Goal: Information Seeking & Learning: Learn about a topic

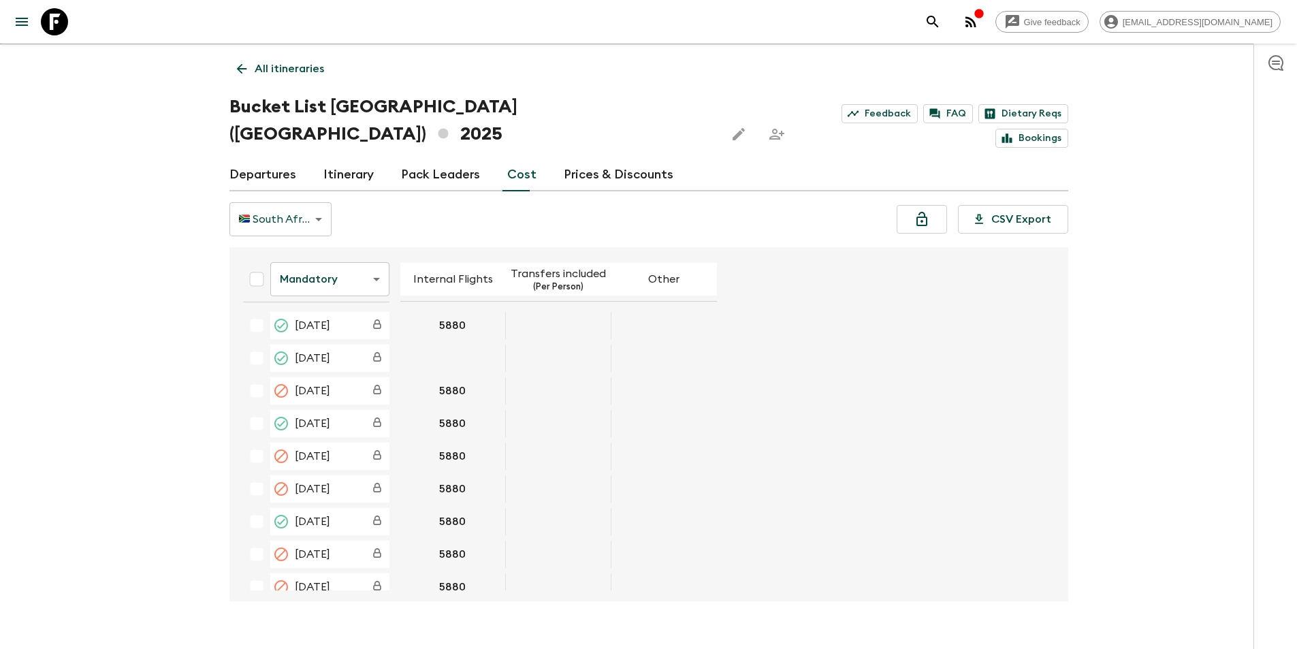
scroll to position [2382, 0]
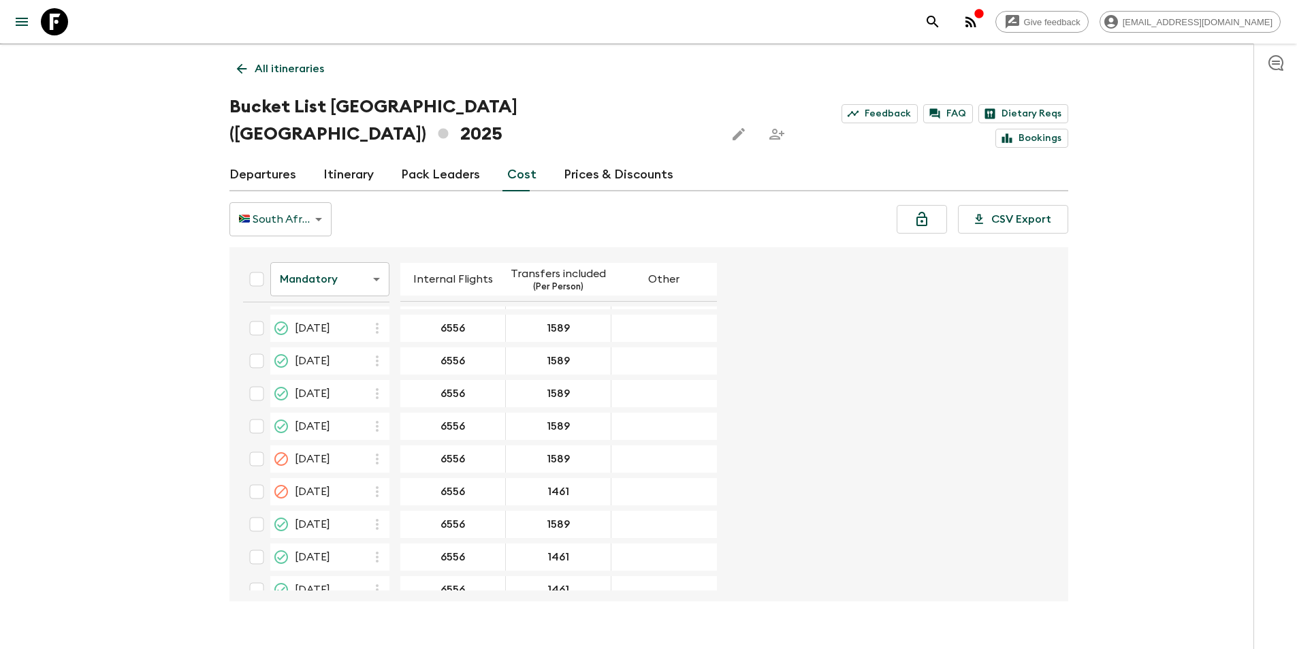
click at [65, 26] on icon at bounding box center [54, 21] width 27 height 27
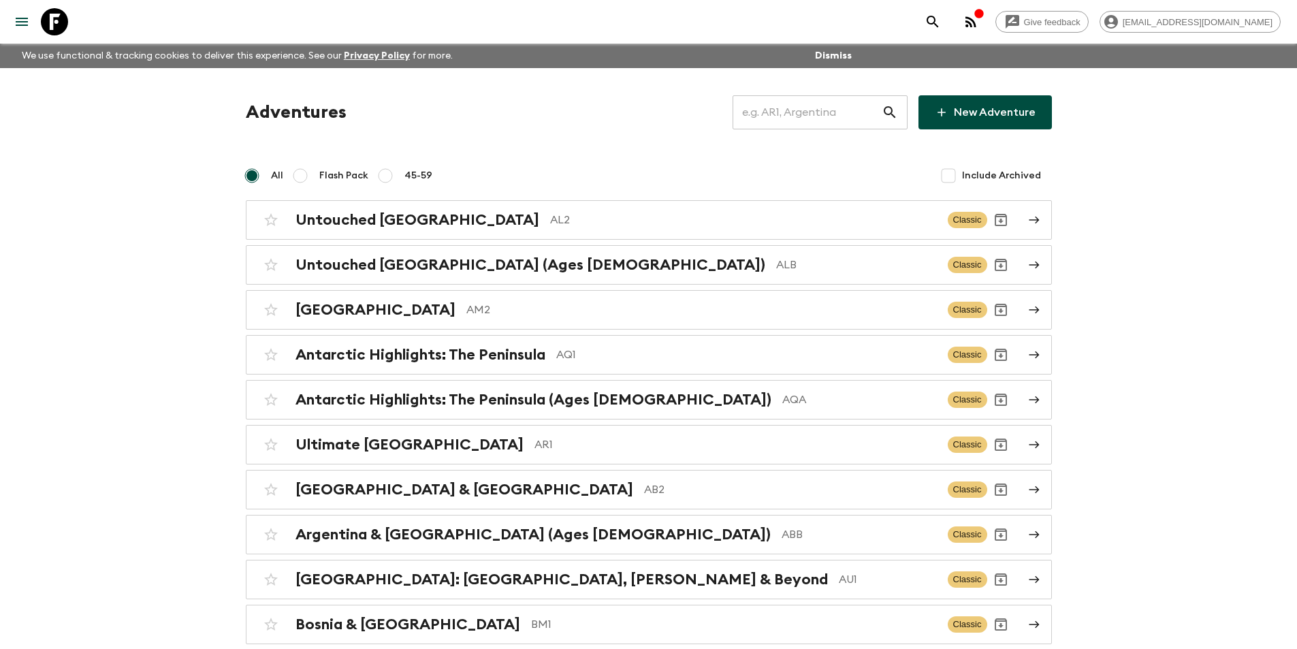
click at [831, 118] on input "text" at bounding box center [806, 112] width 149 height 38
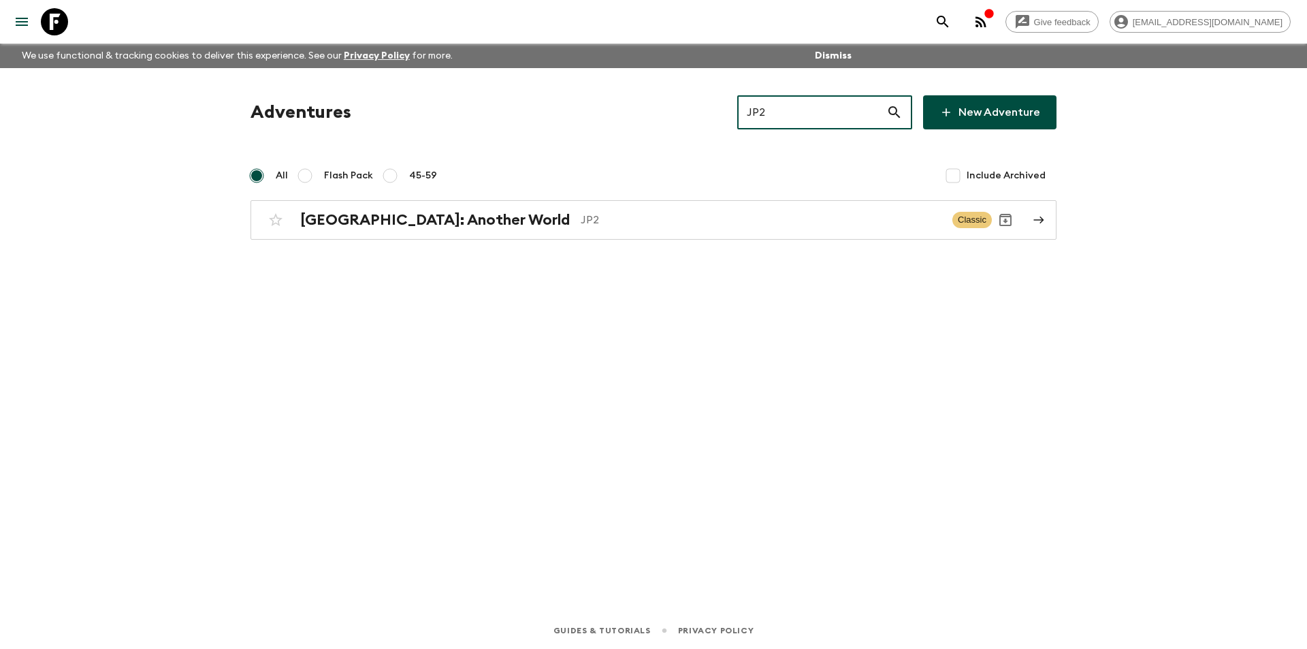
type input "JP2"
click at [685, 232] on div "[GEOGRAPHIC_DATA]: Another World JP2 Classic" at bounding box center [627, 219] width 730 height 27
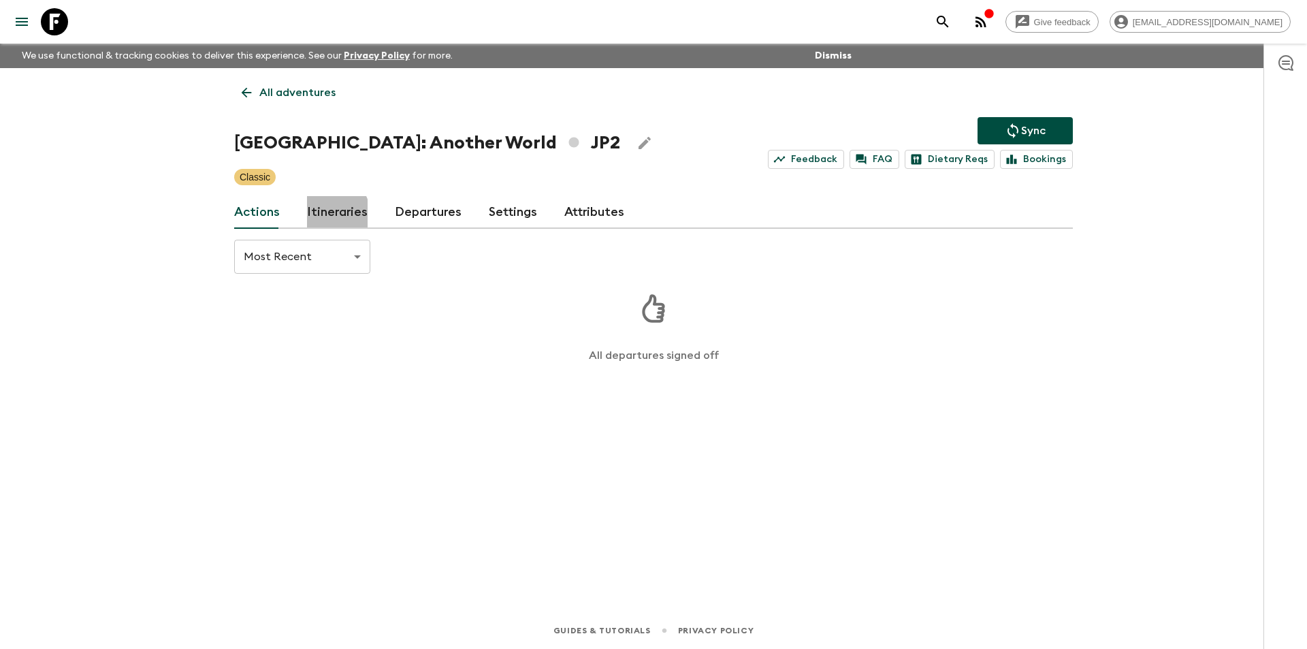
click at [319, 219] on link "Itineraries" at bounding box center [337, 212] width 61 height 33
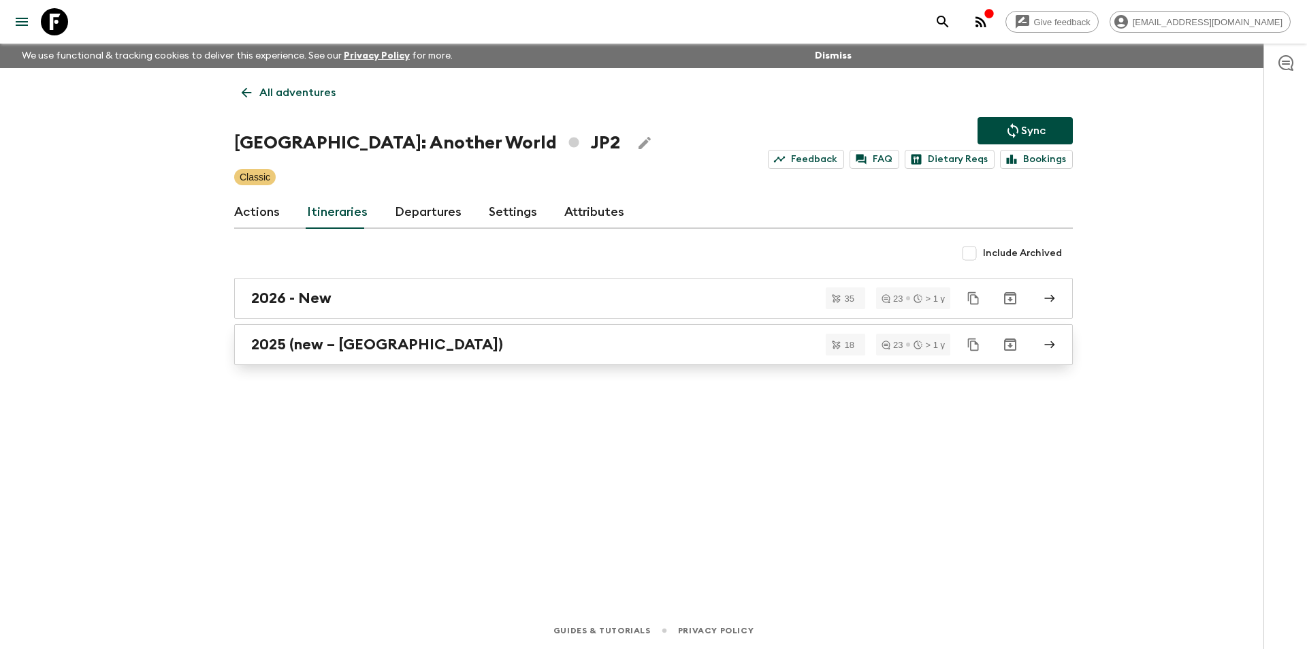
click at [389, 342] on div "2025 (new – [GEOGRAPHIC_DATA])" at bounding box center [640, 345] width 779 height 18
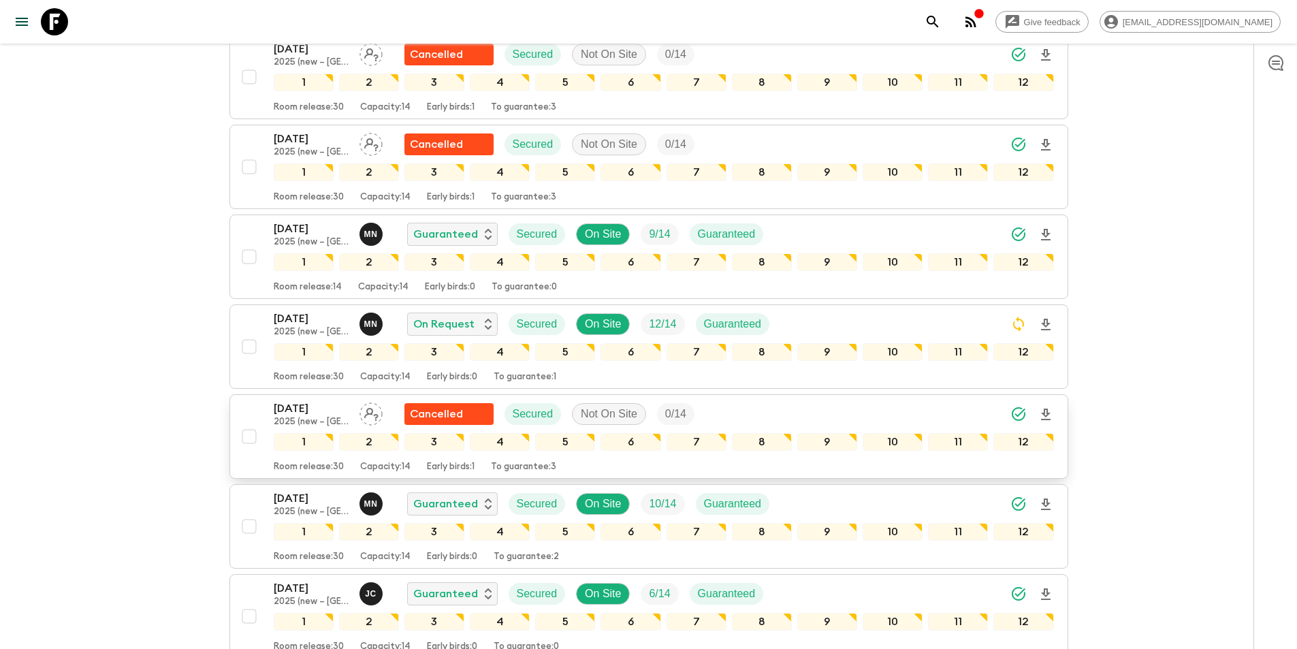
scroll to position [122, 0]
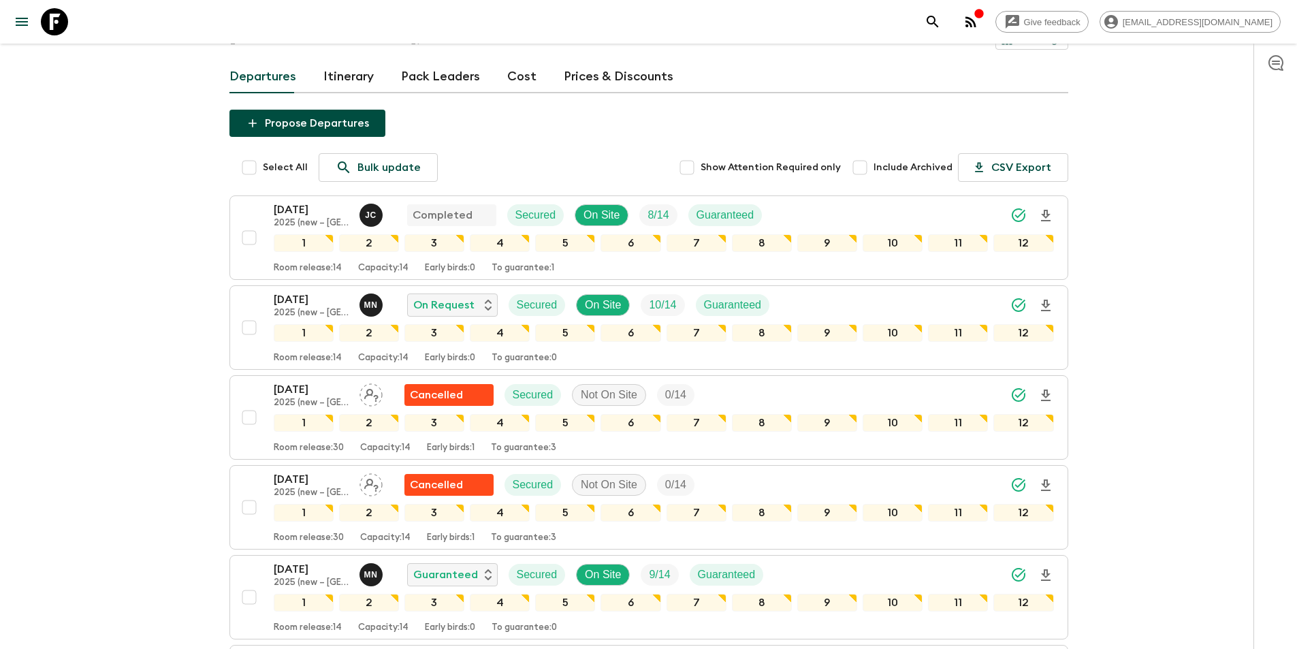
click at [298, 291] on p "[DATE]" at bounding box center [311, 299] width 75 height 16
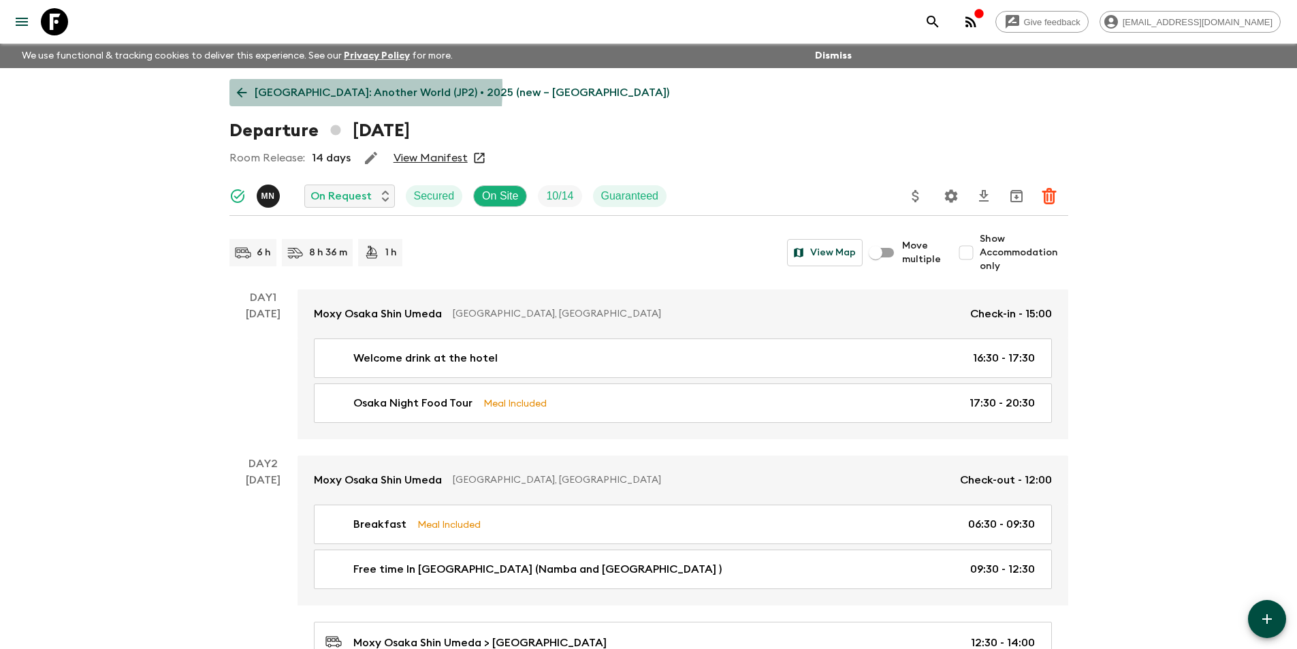
click at [243, 88] on icon at bounding box center [241, 92] width 15 height 15
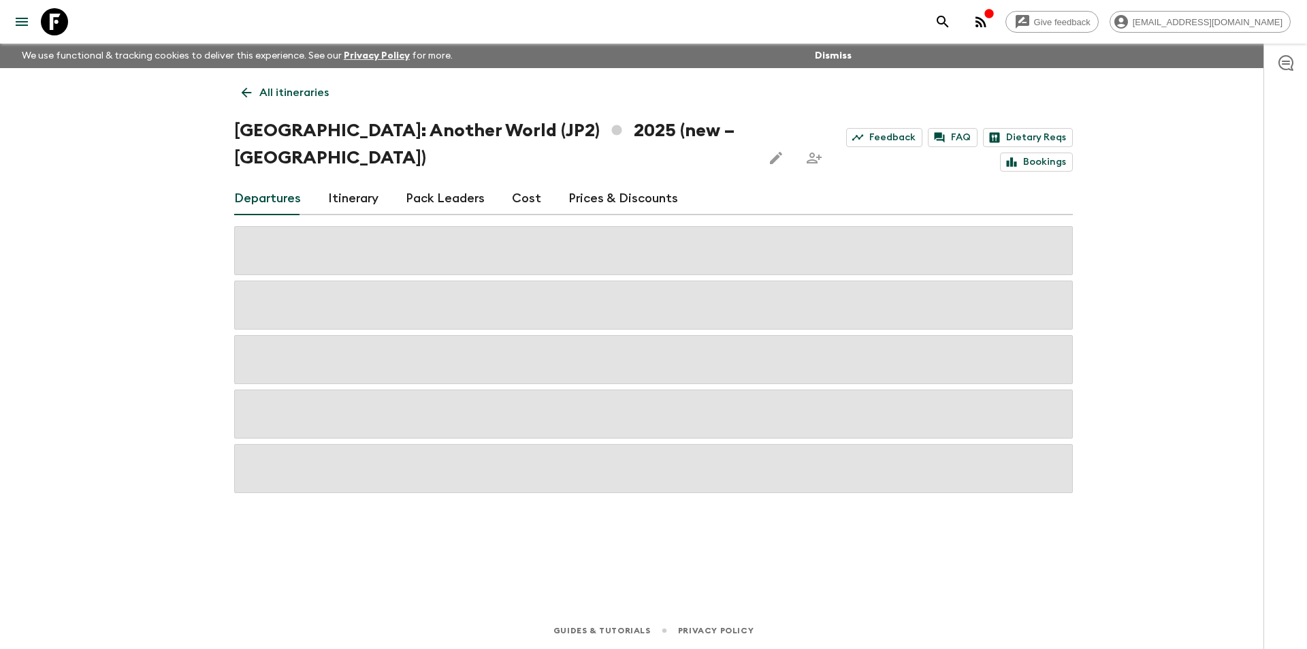
click at [536, 184] on div "Departures Itinerary Pack Leaders Cost Prices & Discounts" at bounding box center [653, 198] width 839 height 33
click at [519, 185] on link "Cost" at bounding box center [526, 198] width 29 height 33
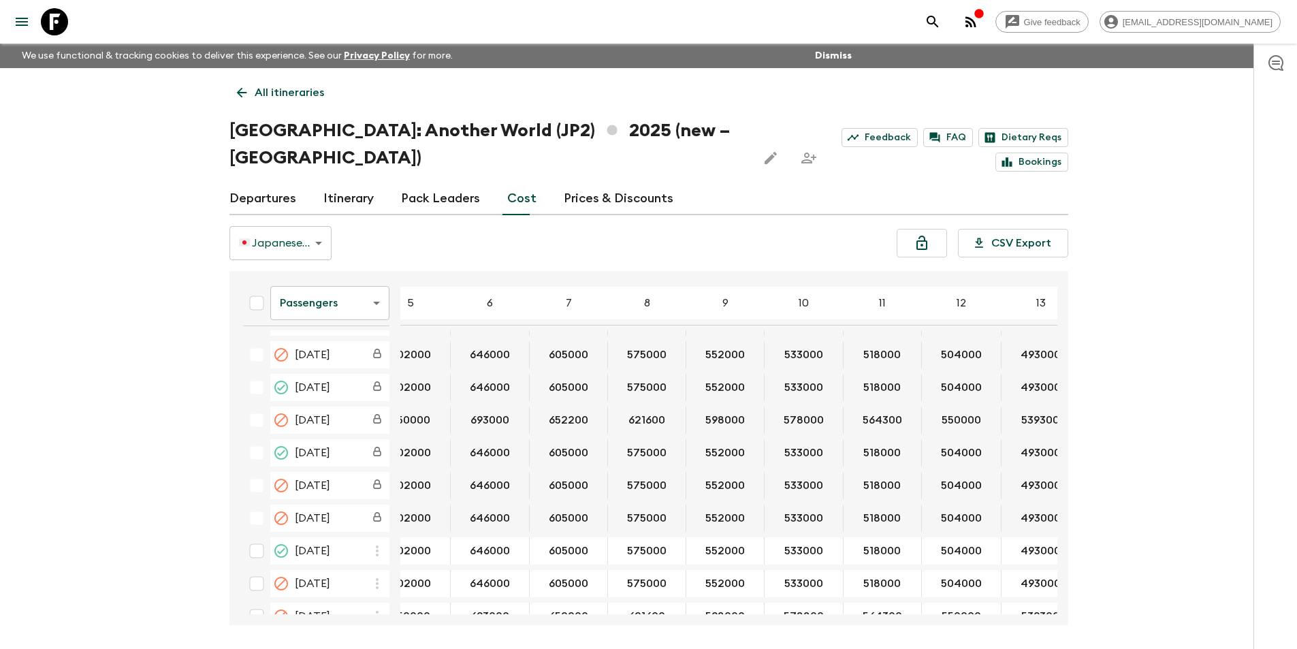
scroll to position [681, 161]
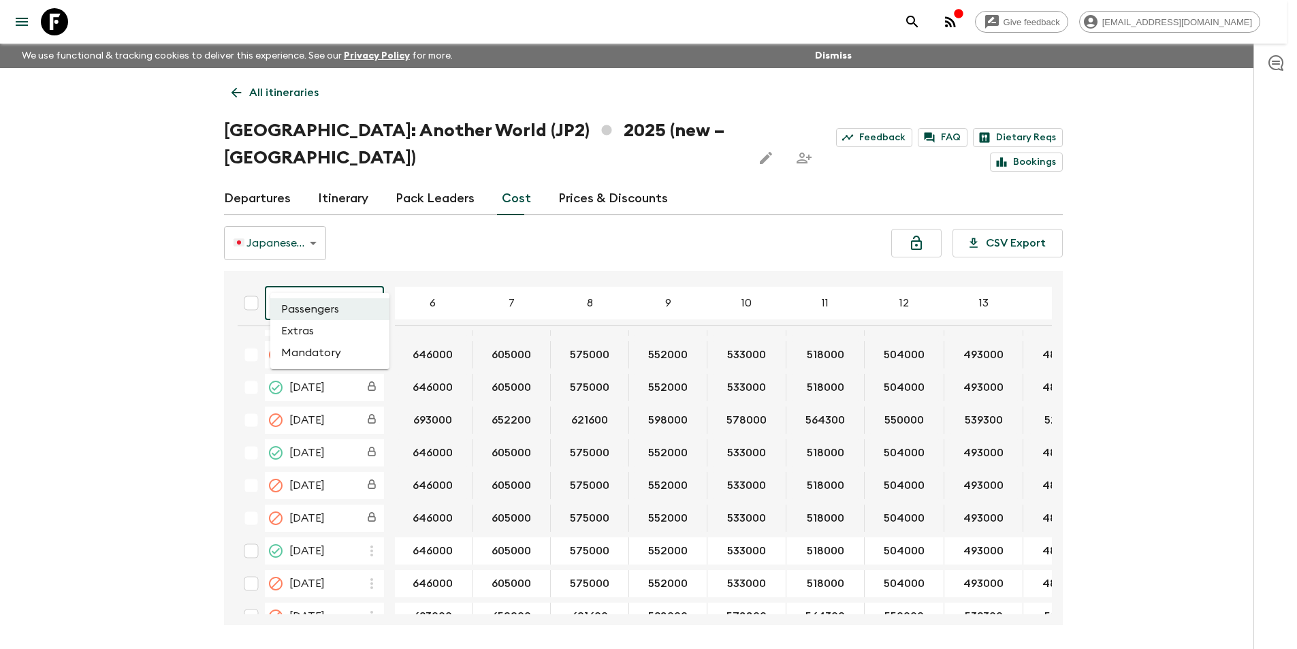
click at [331, 284] on body "Give feedback [EMAIL_ADDRESS][DOMAIN_NAME] We use functional & tracking cookies…" at bounding box center [648, 350] width 1297 height 700
click at [310, 336] on li "Extras" at bounding box center [329, 331] width 119 height 22
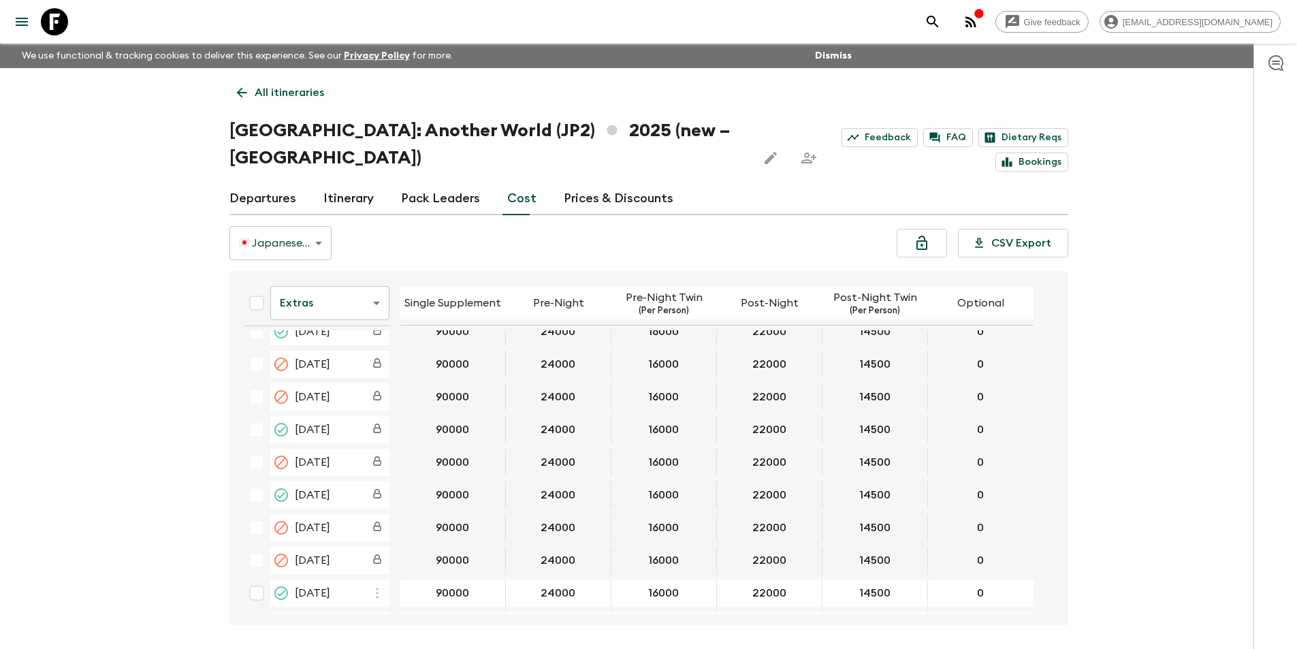
scroll to position [681, 0]
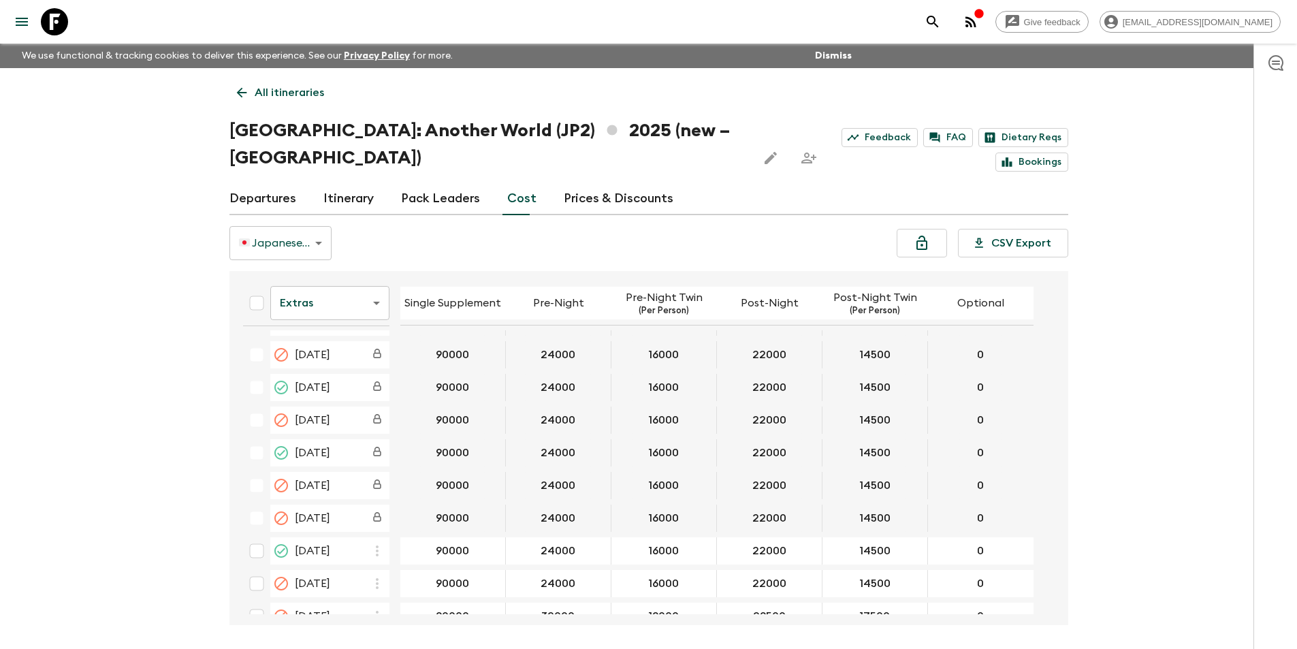
click at [58, 16] on icon at bounding box center [54, 21] width 27 height 27
